Goal: Information Seeking & Learning: Learn about a topic

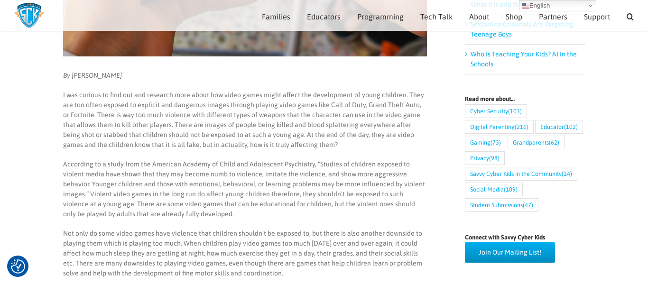
scroll to position [292, 0]
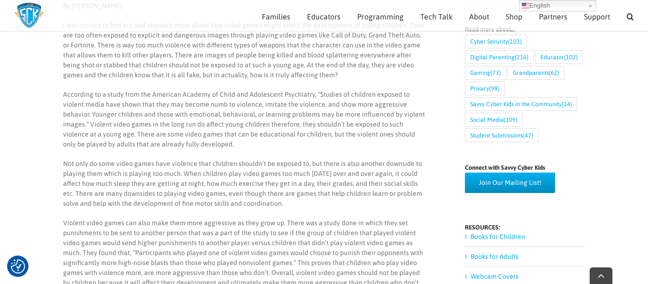
scroll to position [375, 0]
drag, startPoint x: 63, startPoint y: 163, endPoint x: 114, endPoint y: 165, distance: 51.3
click at [114, 165] on p "Not only do some video games have violence that children shouldn’t be exposed t…" at bounding box center [245, 183] width 364 height 50
click at [113, 168] on p "Not only do some video games have violence that children shouldn’t be exposed t…" at bounding box center [245, 183] width 364 height 50
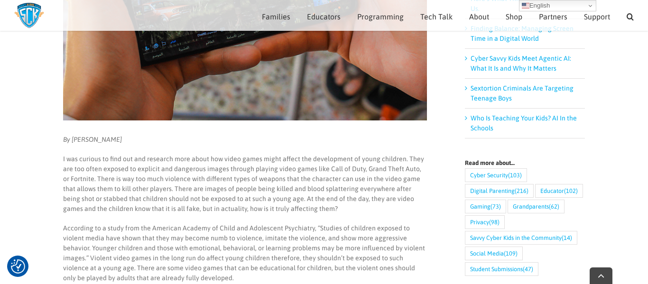
scroll to position [245, 0]
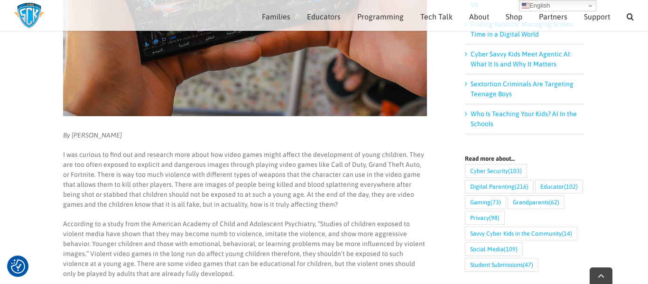
drag, startPoint x: 88, startPoint y: 174, endPoint x: 137, endPoint y: 183, distance: 49.7
click at [137, 183] on p "I was curious to find out and research more about how video games might affect …" at bounding box center [245, 180] width 364 height 60
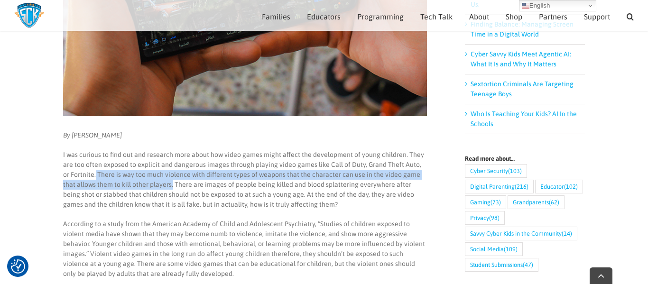
drag, startPoint x: 159, startPoint y: 185, endPoint x: 87, endPoint y: 174, distance: 72.6
click at [87, 174] on p "I was curious to find out and research more about how video games might affect …" at bounding box center [245, 180] width 364 height 60
copy p "There is way too much violence with different types of weapons that the charact…"
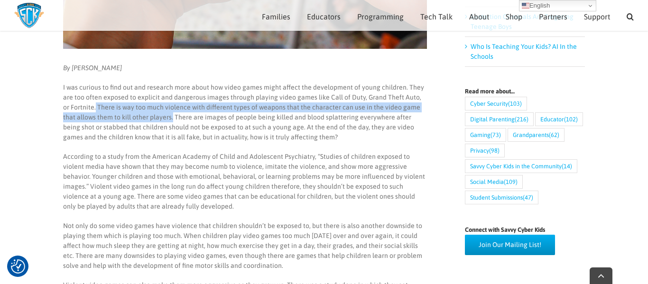
scroll to position [312, 0]
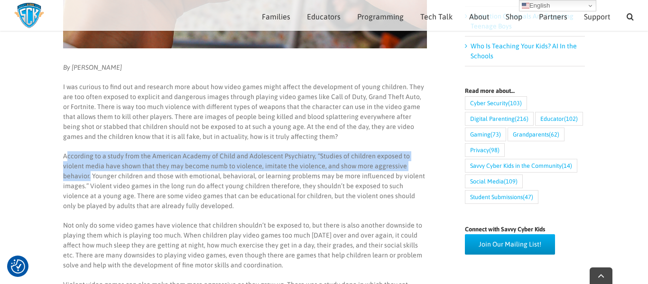
drag, startPoint x: 65, startPoint y: 154, endPoint x: 410, endPoint y: 167, distance: 345.0
click at [410, 167] on p "According to a study from the American Academy of Child and Adolescent Psychiat…" at bounding box center [245, 181] width 364 height 60
click at [317, 154] on p "According to a study from the American Academy of Child and Adolescent Psychiat…" at bounding box center [245, 181] width 364 height 60
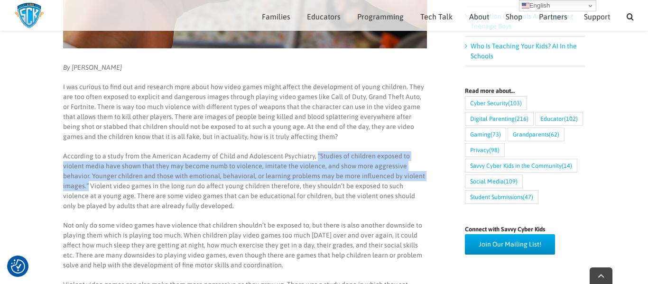
drag, startPoint x: 312, startPoint y: 155, endPoint x: 419, endPoint y: 178, distance: 108.8
click at [419, 178] on p "According to a study from the American Academy of Child and Adolescent Psychiat…" at bounding box center [245, 181] width 364 height 60
click at [377, 175] on p "According to a study from the American Academy of Child and Adolescent Psychiat…" at bounding box center [245, 181] width 364 height 60
click at [413, 174] on p "According to a study from the American Academy of Child and Adolescent Psychiat…" at bounding box center [245, 181] width 364 height 60
drag, startPoint x: 416, startPoint y: 174, endPoint x: 150, endPoint y: 150, distance: 267.1
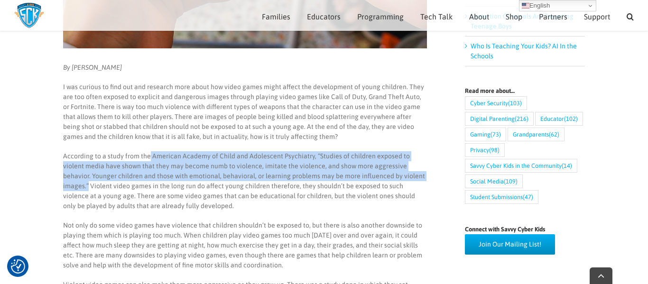
copy p "American Academy of Child and Adolescent Psychiatry, “Studies of children expos…"
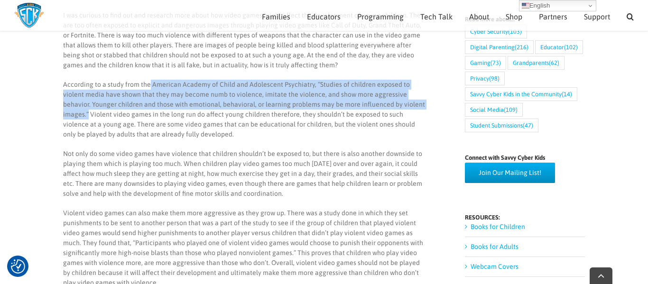
scroll to position [385, 0]
click at [207, 196] on p "Not only do some video games have violence that children shouldn’t be exposed t…" at bounding box center [245, 173] width 364 height 50
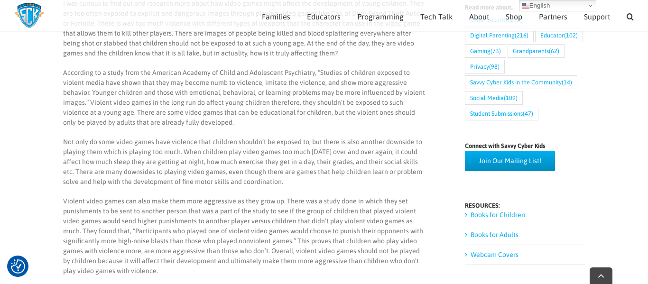
scroll to position [396, 0]
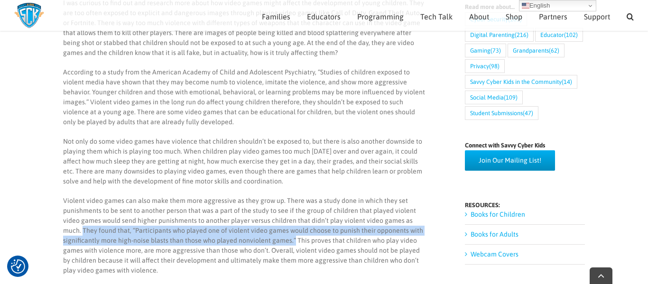
drag, startPoint x: 64, startPoint y: 230, endPoint x: 292, endPoint y: 240, distance: 228.3
click at [292, 240] on p "Violent video games can also make them more aggressive as they grow up. There w…" at bounding box center [245, 236] width 364 height 80
copy p "They found that, “Participants who played one of violent video games would choo…"
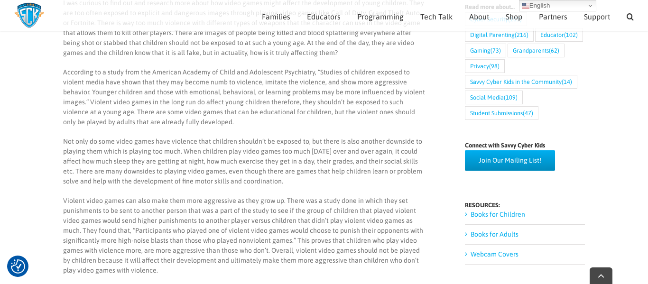
click at [218, 109] on p "According to a study from the American Academy of Child and Adolescent Psychiat…" at bounding box center [245, 97] width 364 height 60
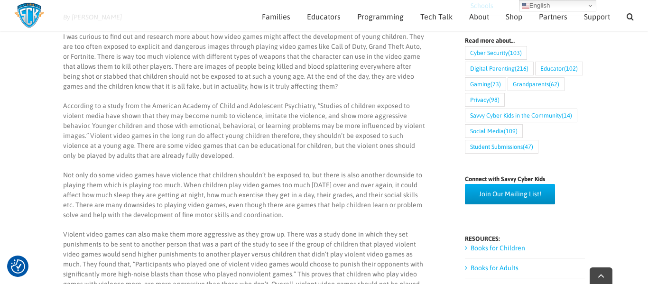
scroll to position [366, 0]
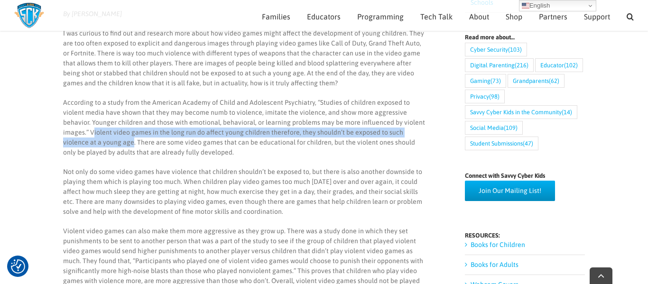
drag, startPoint x: 65, startPoint y: 131, endPoint x: 93, endPoint y: 140, distance: 28.9
click at [93, 140] on p "According to a study from the American Academy of Child and Adolescent Psychiat…" at bounding box center [245, 128] width 364 height 60
drag, startPoint x: 93, startPoint y: 140, endPoint x: 58, endPoint y: 133, distance: 35.2
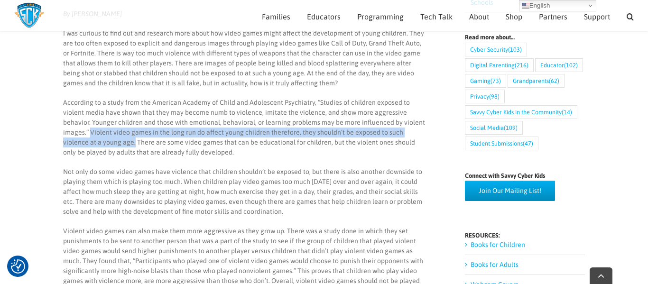
click at [233, 203] on p "Not only do some video games have violence that children shouldn’t be exposed t…" at bounding box center [245, 192] width 364 height 50
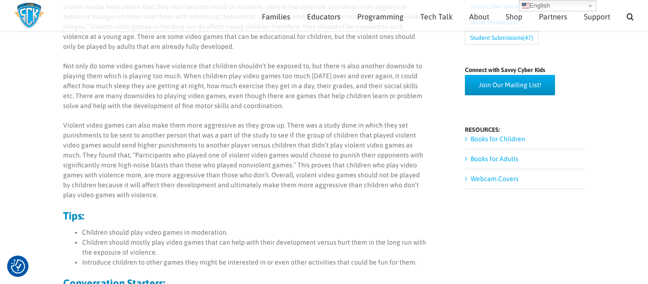
scroll to position [469, 0]
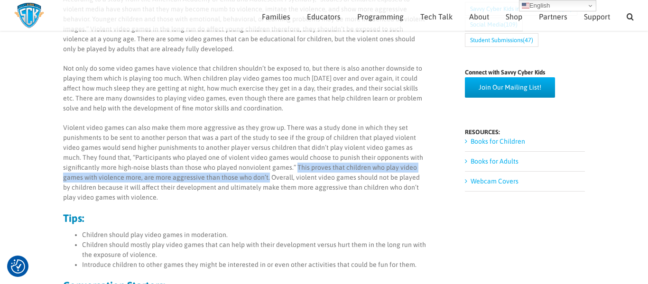
drag, startPoint x: 294, startPoint y: 166, endPoint x: 266, endPoint y: 179, distance: 31.2
click at [266, 179] on p "Violent video games can also make them more aggressive as they grow up. There w…" at bounding box center [245, 163] width 364 height 80
copy p "This proves that children who play video games with violence more, are more agg…"
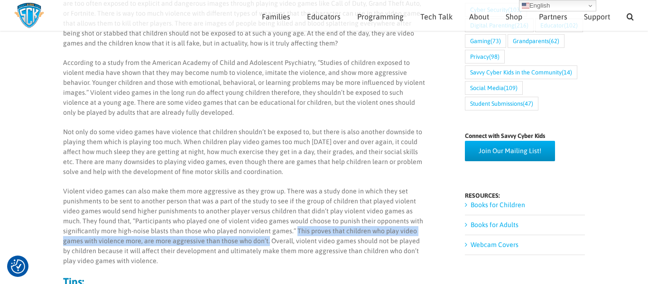
scroll to position [405, 0]
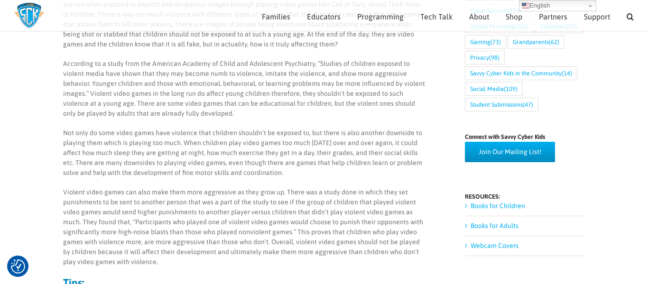
click at [196, 140] on p "Not only do some video games have violence that children shouldn’t be exposed t…" at bounding box center [245, 153] width 364 height 50
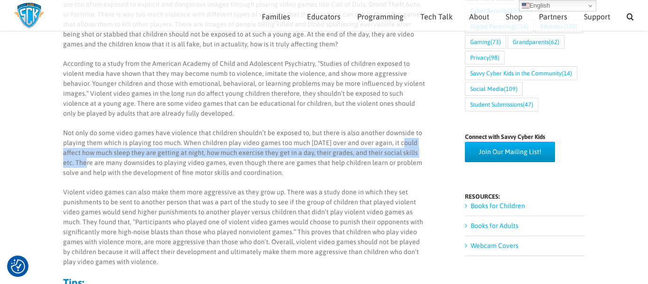
drag, startPoint x: 401, startPoint y: 142, endPoint x: 424, endPoint y: 152, distance: 24.7
click at [424, 152] on p "Not only do some video games have violence that children shouldn’t be exposed t…" at bounding box center [245, 153] width 364 height 50
copy p "it could affect how much sleep they are getting at night, how much exercise the…"
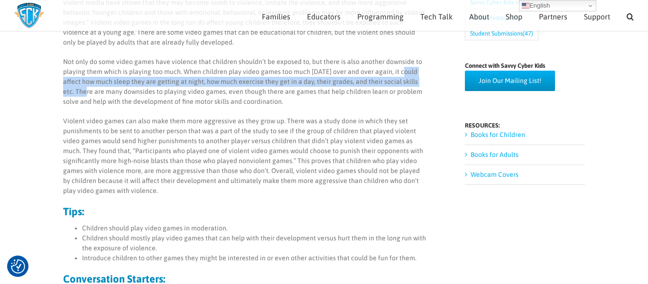
scroll to position [476, 0]
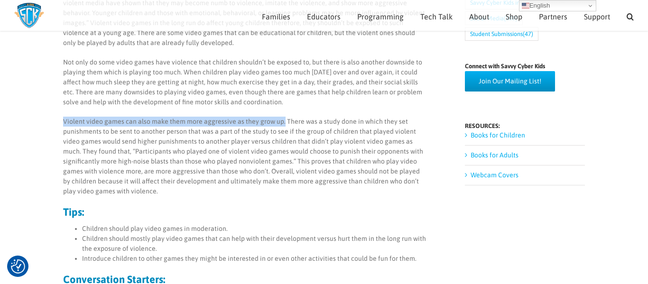
drag, startPoint x: 63, startPoint y: 119, endPoint x: 280, endPoint y: 121, distance: 217.2
click at [280, 121] on p "Violent video games can also make them more aggressive as they grow up. There w…" at bounding box center [245, 157] width 364 height 80
copy p "Violent video games can also make them more aggressive as they grow up."
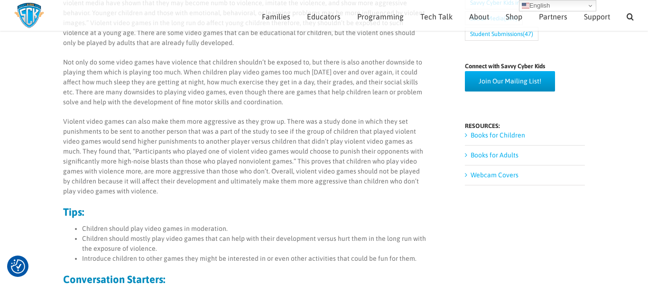
click at [209, 159] on p "Violent video games can also make them more aggressive as they grow up. There w…" at bounding box center [245, 157] width 364 height 80
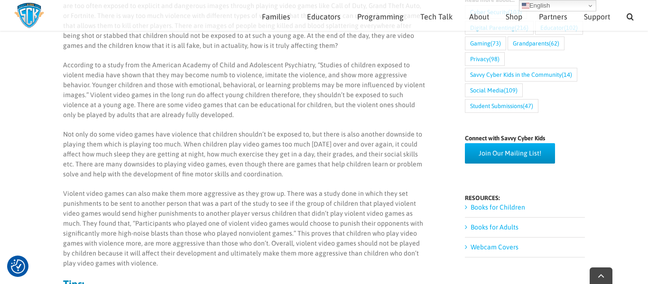
scroll to position [406, 0]
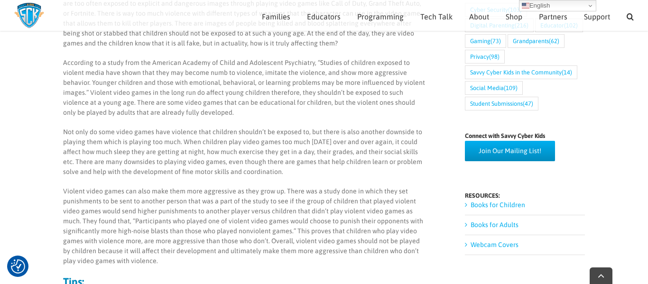
drag, startPoint x: 260, startPoint y: 172, endPoint x: 55, endPoint y: 164, distance: 205.5
click at [55, 164] on main "Are Video Games Too Violent for Children? By Stephanie Olson I was curious to f…" at bounding box center [324, 207] width 648 height 1085
click at [271, 173] on p "Not only do some video games have violence that children shouldn’t be exposed t…" at bounding box center [245, 152] width 364 height 50
drag, startPoint x: 264, startPoint y: 173, endPoint x: 48, endPoint y: 164, distance: 215.9
click at [48, 164] on main "Are Video Games Too Violent for Children? By Stephanie Olson I was curious to f…" at bounding box center [324, 207] width 648 height 1085
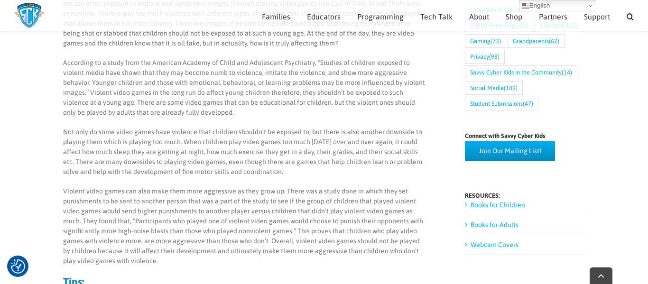
copy p "There are many downsides to playing video games, even though there are games th…"
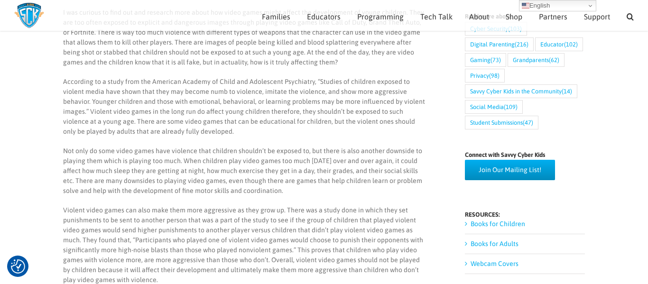
scroll to position [385, 0]
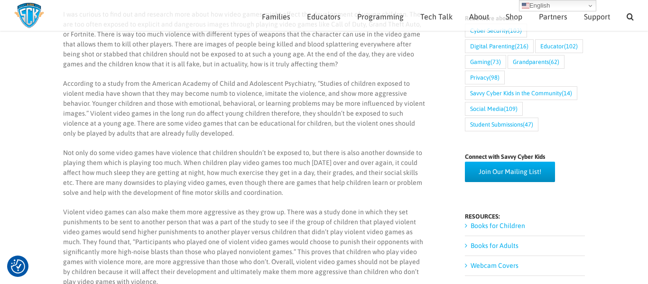
click at [199, 174] on p "Not only do some video games have violence that children shouldn’t be exposed t…" at bounding box center [245, 173] width 364 height 50
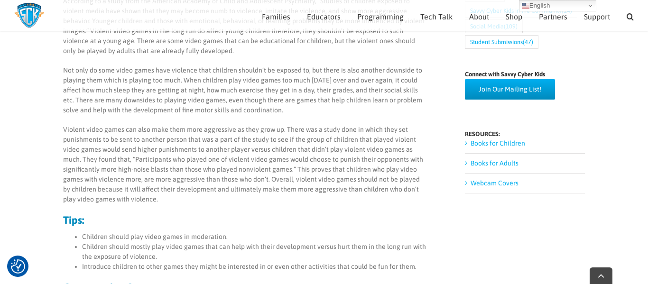
scroll to position [475, 0]
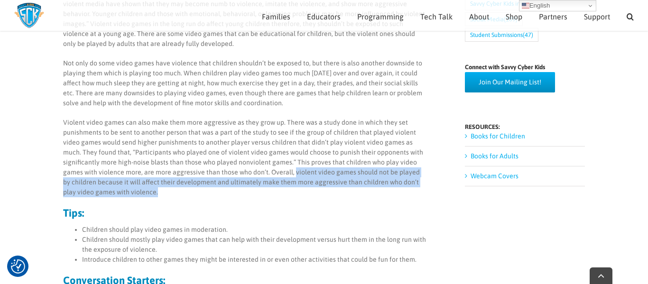
drag, startPoint x: 293, startPoint y: 173, endPoint x: 284, endPoint y: 193, distance: 22.5
click at [284, 193] on p "Violent video games can also make them more aggressive as they grow up. There w…" at bounding box center [245, 158] width 364 height 80
copy p "violent video games should not be played by children because it will affect the…"
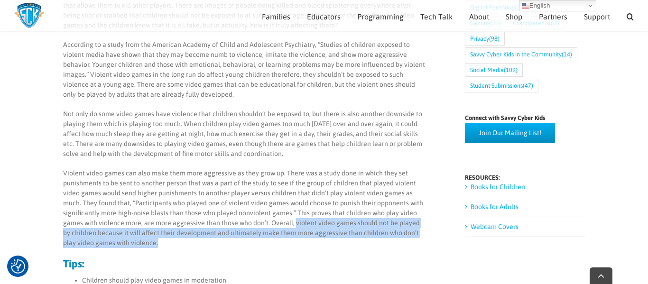
scroll to position [425, 0]
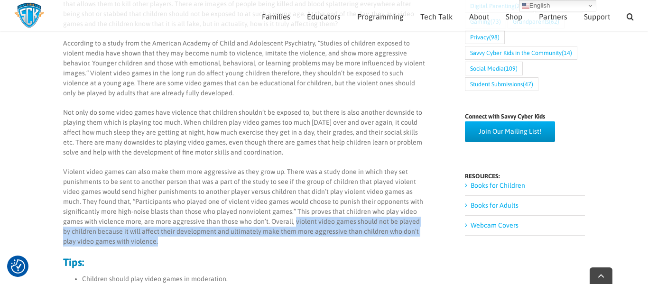
click at [120, 130] on p "Not only do some video games have violence that children shouldn’t be exposed t…" at bounding box center [245, 133] width 364 height 50
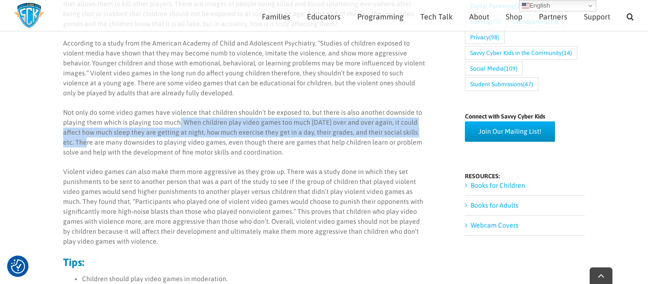
drag, startPoint x: 178, startPoint y: 119, endPoint x: 424, endPoint y: 132, distance: 246.0
click at [424, 132] on p "Not only do some video games have violence that children shouldn’t be exposed t…" at bounding box center [245, 133] width 364 height 50
copy p ". When children play video games too much in one day over and over again, it co…"
click at [208, 178] on p "Violent video games can also make them more aggressive as they grow up. There w…" at bounding box center [245, 207] width 364 height 80
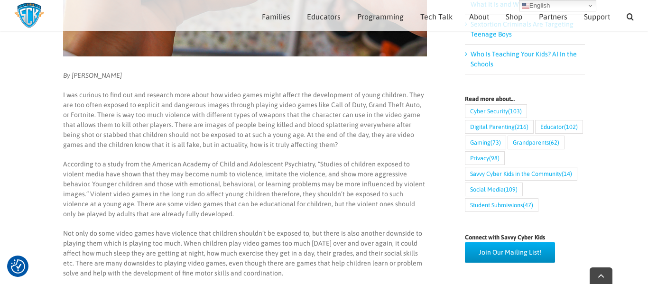
scroll to position [305, 0]
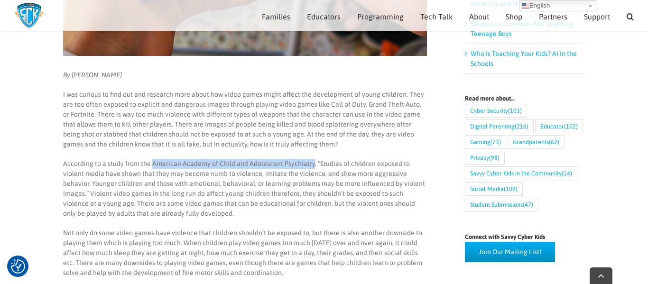
drag, startPoint x: 150, startPoint y: 163, endPoint x: 310, endPoint y: 163, distance: 159.8
click at [310, 163] on p "According to a study from the American Academy of Child and Adolescent Psychiat…" at bounding box center [245, 189] width 364 height 60
copy p "American Academy of Child and Adolescent Psychiatry"
click at [162, 191] on p "According to a study from the American Academy of Child and Adolescent Psychiat…" at bounding box center [245, 189] width 364 height 60
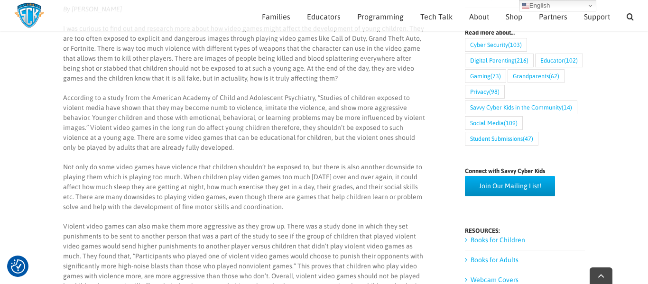
scroll to position [373, 0]
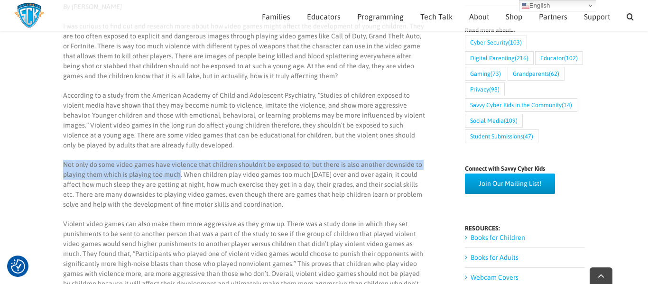
drag, startPoint x: 64, startPoint y: 165, endPoint x: 179, endPoint y: 177, distance: 115.9
click at [179, 177] on p "Not only do some video games have violence that children shouldn’t be exposed t…" at bounding box center [245, 185] width 364 height 50
click at [225, 164] on p "Not only do some video games have violence that children shouldn’t be exposed t…" at bounding box center [245, 185] width 364 height 50
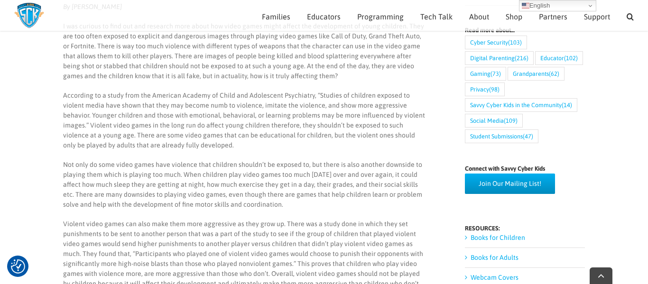
drag, startPoint x: 63, startPoint y: 192, endPoint x: 294, endPoint y: 205, distance: 231.3
click at [294, 205] on p "Not only do some video games have violence that children shouldn’t be exposed t…" at bounding box center [245, 185] width 364 height 50
